Goal: Information Seeking & Learning: Learn about a topic

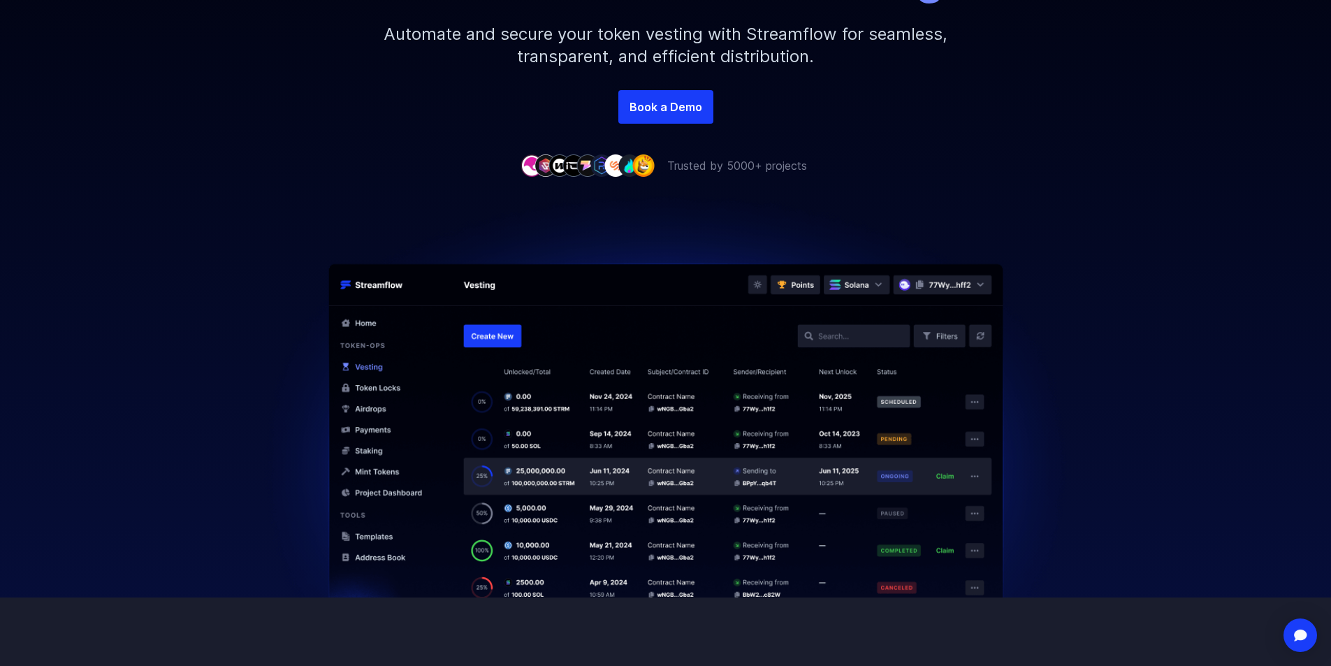
scroll to position [349, 0]
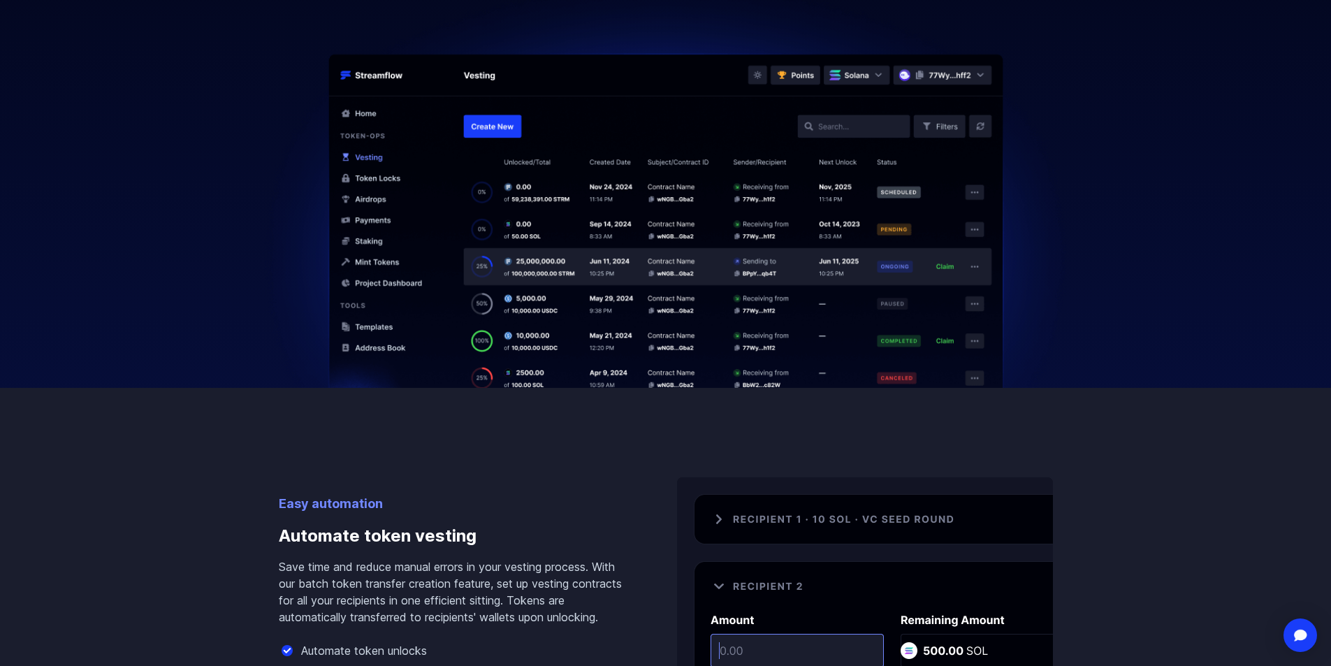
scroll to position [559, 0]
